Goal: Entertainment & Leisure: Consume media (video, audio)

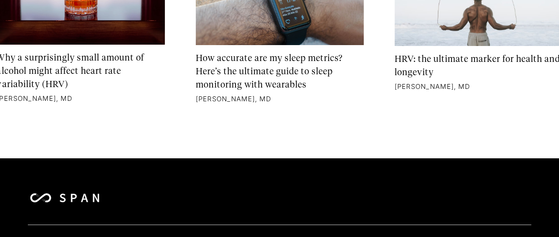
scroll to position [5080, 0]
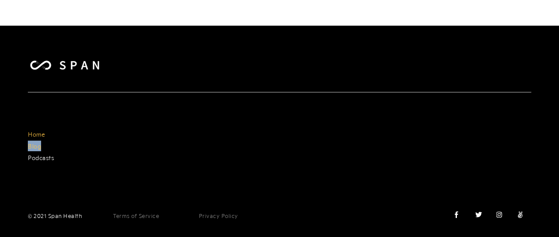
drag, startPoint x: 11, startPoint y: 141, endPoint x: 37, endPoint y: 141, distance: 26.5
click at [37, 141] on div "Home Blog Podcasts © 2021 Span Health Terms of Service Privacy Policy    " at bounding box center [279, 142] width 559 height 206
copy link "Blog"
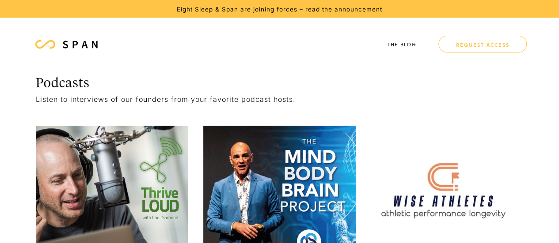
click at [75, 83] on div "Podcasts" at bounding box center [283, 84] width 495 height 18
copy div "Podcasts"
